Goal: Transaction & Acquisition: Purchase product/service

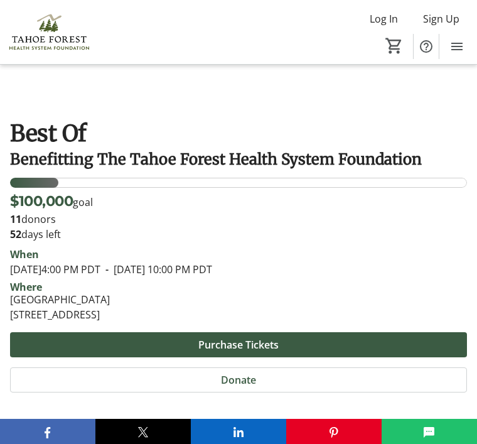
scroll to position [280, 0]
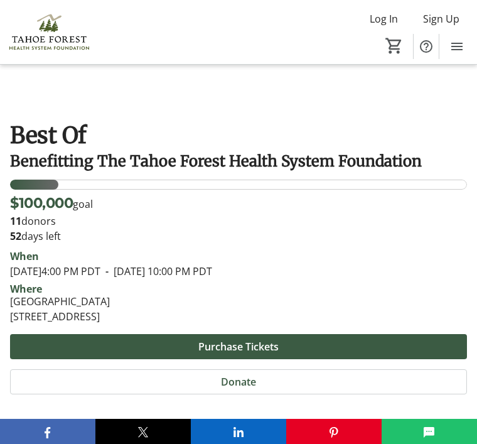
click at [307, 331] on span at bounding box center [238, 346] width 457 height 30
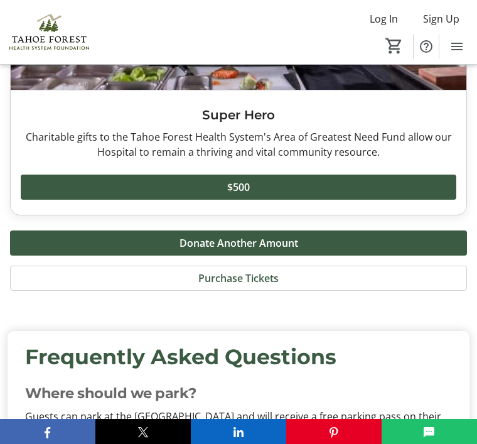
scroll to position [5139, 0]
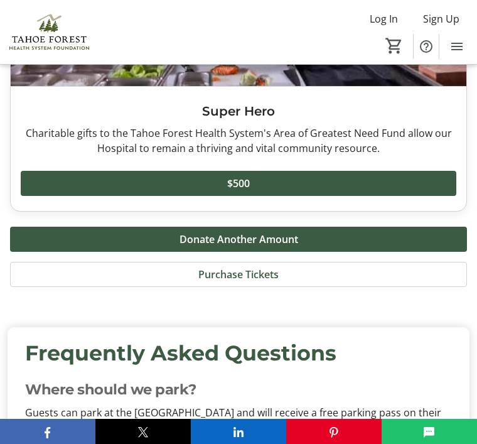
click at [265, 267] on span "Purchase Tickets" at bounding box center [238, 274] width 80 height 15
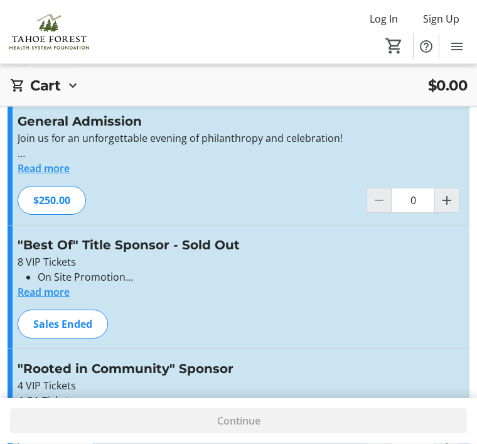
scroll to position [191, 0]
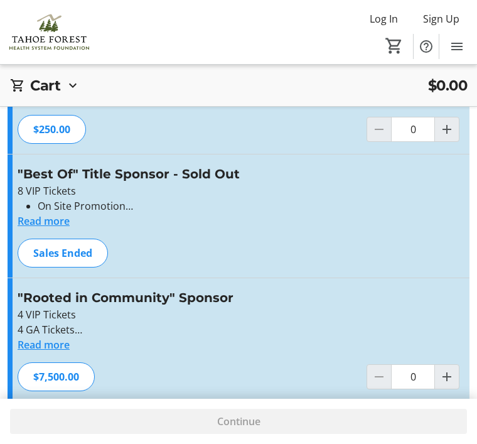
click at [287, 318] on p "4 VIP Tickets" at bounding box center [239, 314] width 442 height 15
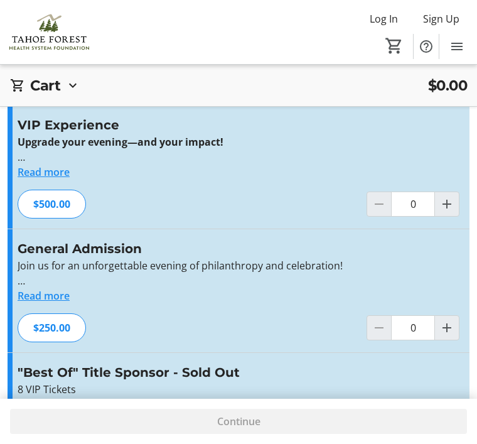
scroll to position [0, 0]
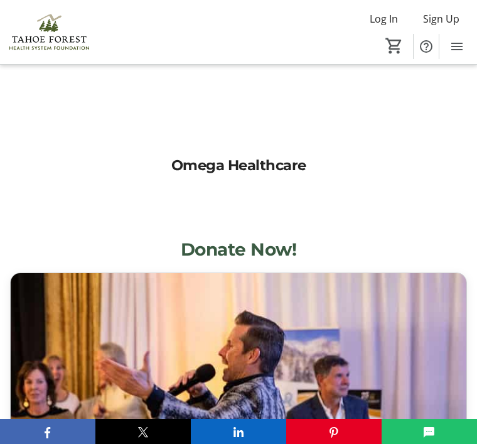
scroll to position [3900, 0]
